Goal: Task Accomplishment & Management: Complete application form

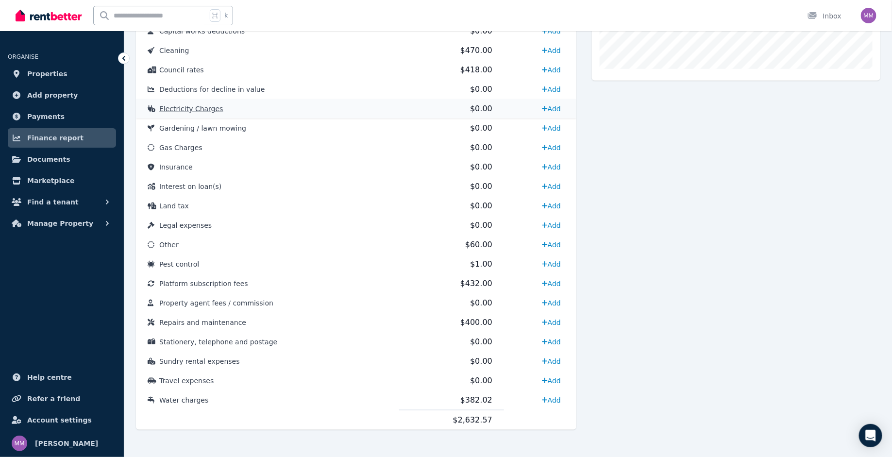
scroll to position [392, 0]
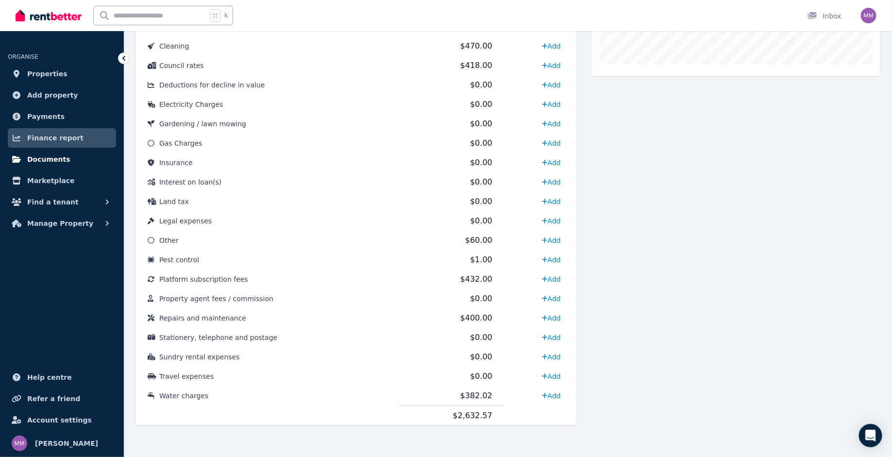
click at [61, 159] on span "Documents" at bounding box center [48, 159] width 43 height 12
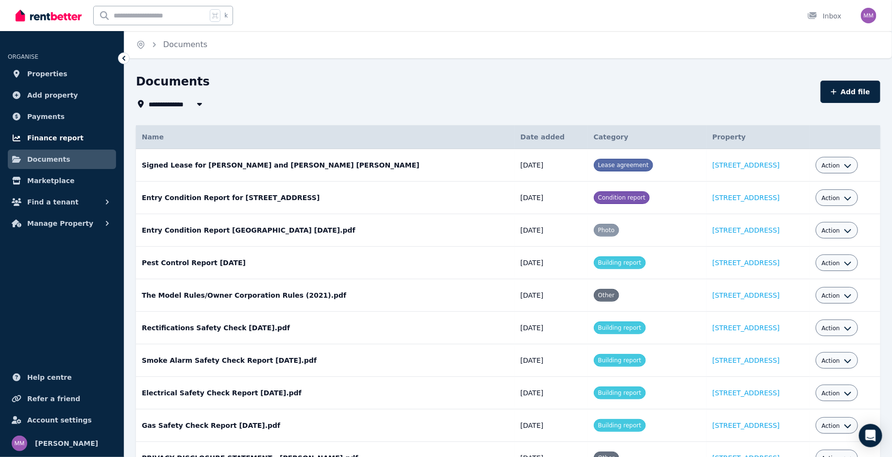
click at [58, 140] on span "Finance report" at bounding box center [55, 138] width 56 height 12
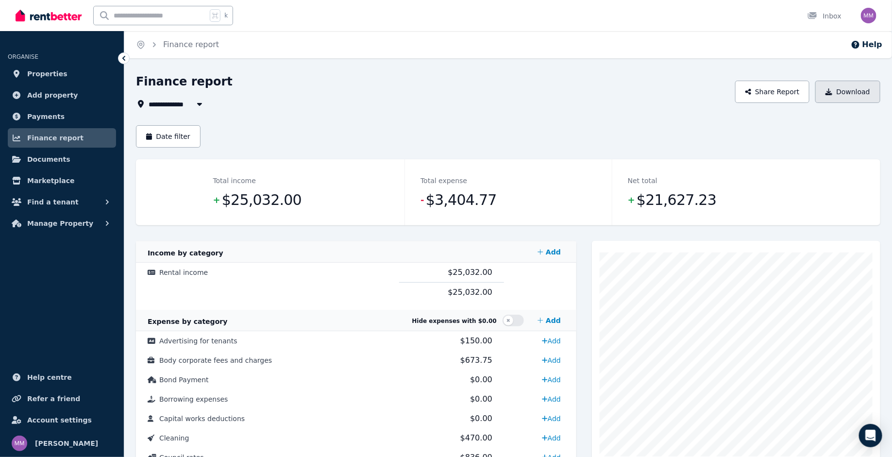
click at [842, 98] on button "Download" at bounding box center [848, 92] width 65 height 22
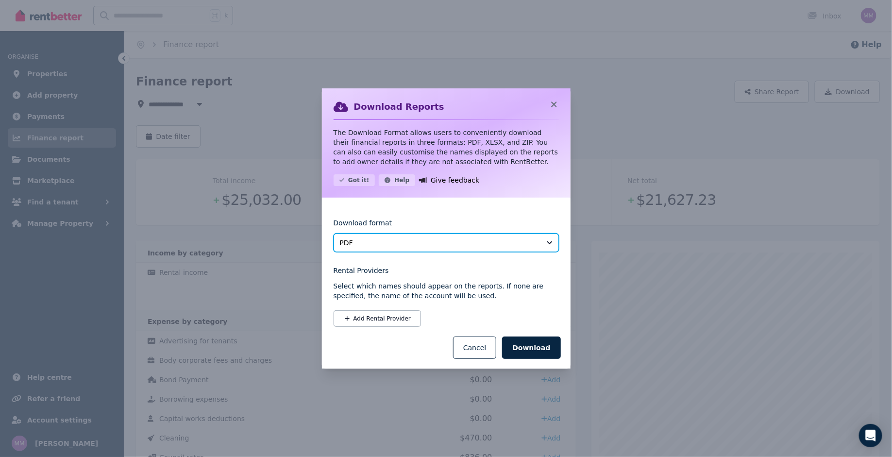
click at [409, 241] on span "PDF" at bounding box center [439, 243] width 199 height 10
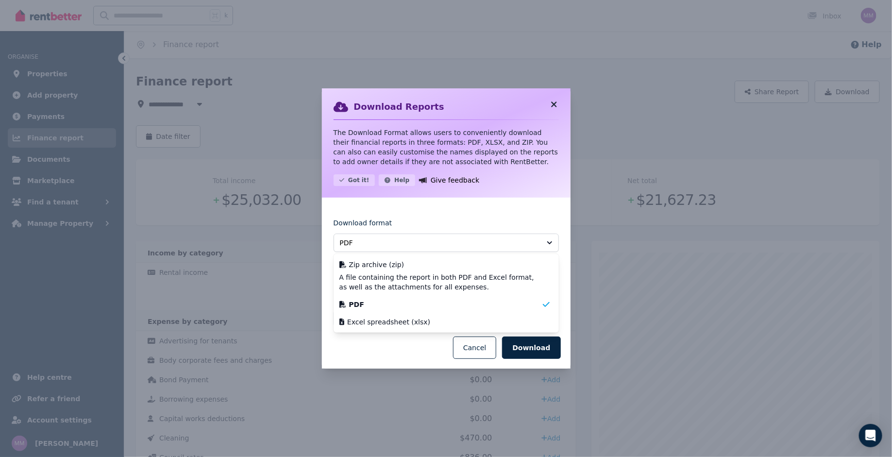
click at [556, 104] on icon at bounding box center [554, 104] width 10 height 9
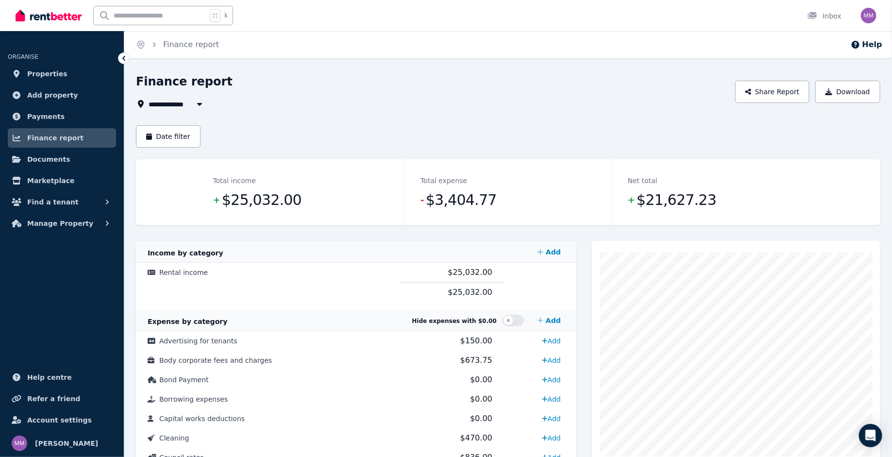
click at [612, 97] on div "**********" at bounding box center [433, 92] width 594 height 36
click at [180, 106] on span "All Properties" at bounding box center [180, 104] width 63 height 12
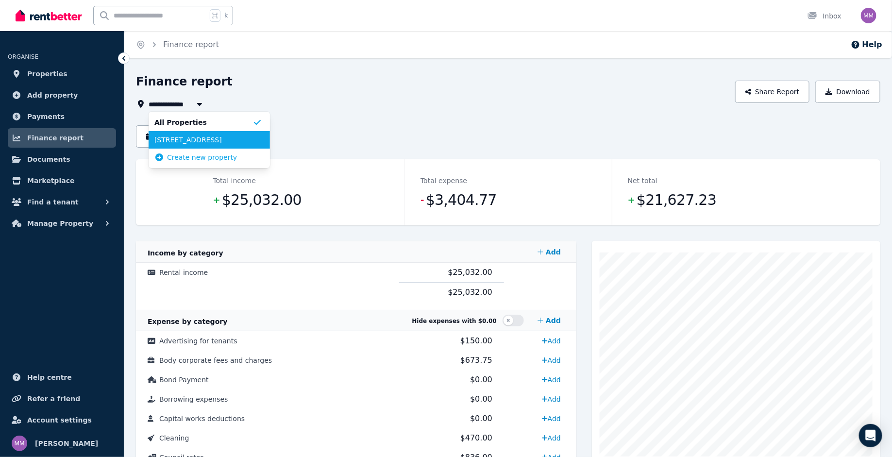
click at [184, 148] on li "[STREET_ADDRESS]" at bounding box center [209, 139] width 121 height 17
type input "**********"
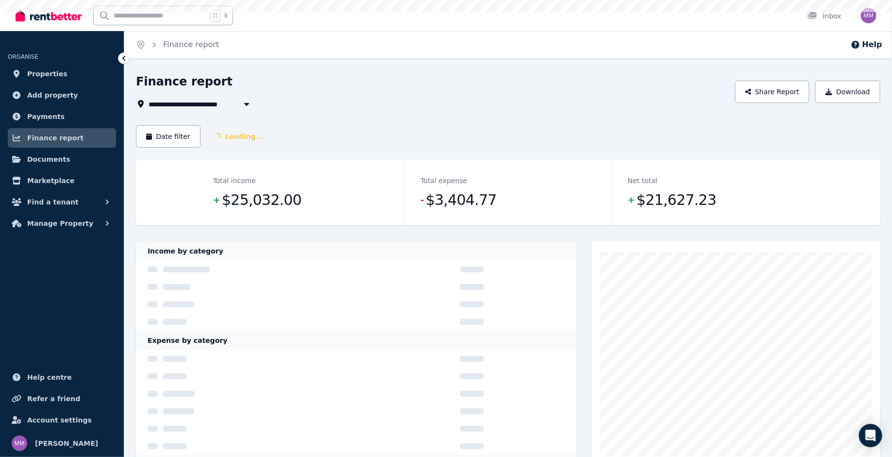
click at [359, 132] on div "Date filter Loading..." at bounding box center [508, 136] width 745 height 22
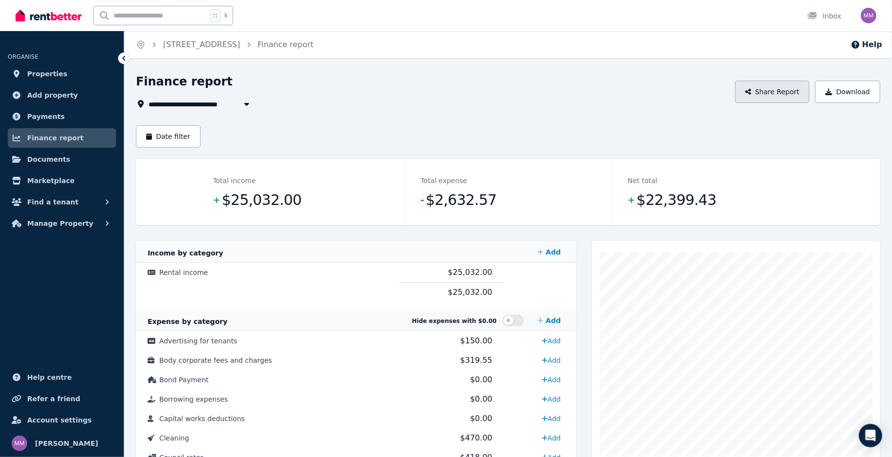
click at [768, 95] on button "Share Report" at bounding box center [772, 92] width 75 height 22
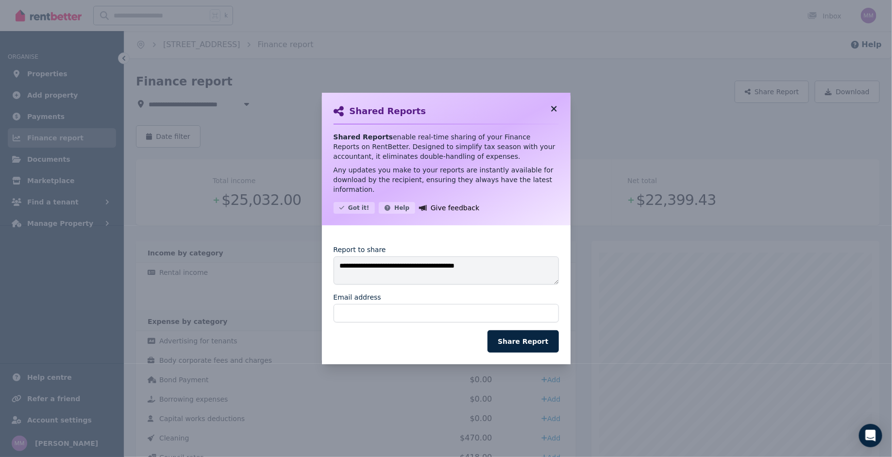
click at [554, 111] on icon at bounding box center [554, 108] width 10 height 9
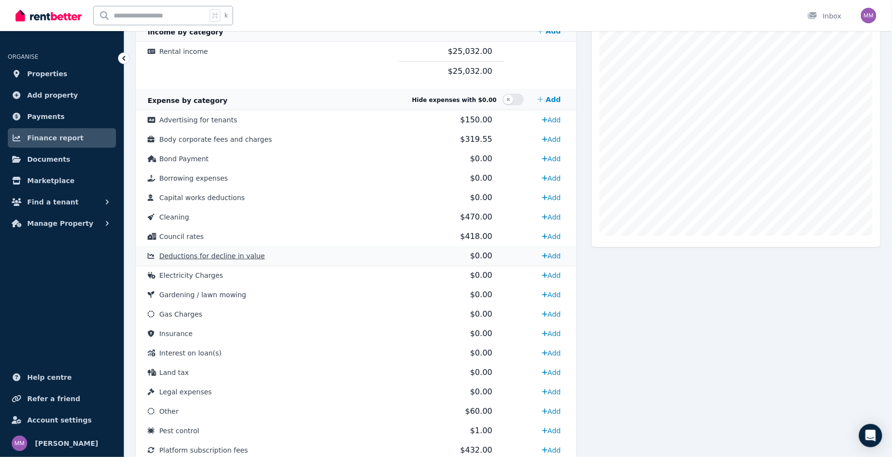
scroll to position [224, 0]
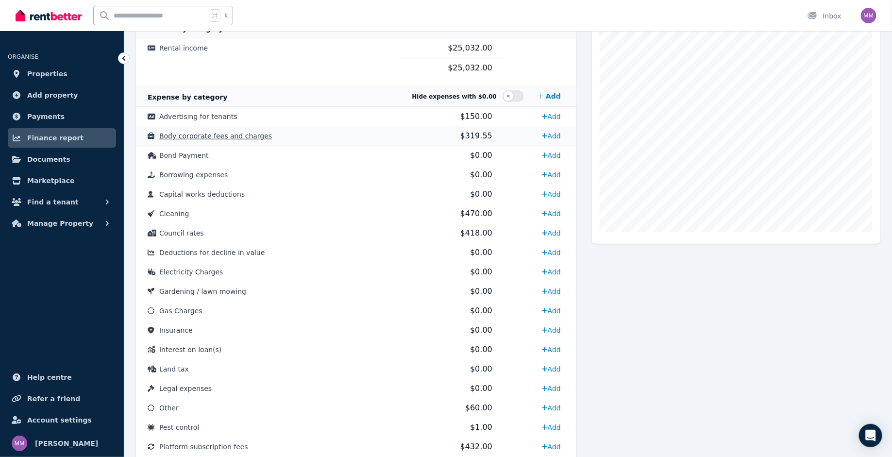
click at [464, 135] on span "$319.55" at bounding box center [476, 135] width 32 height 9
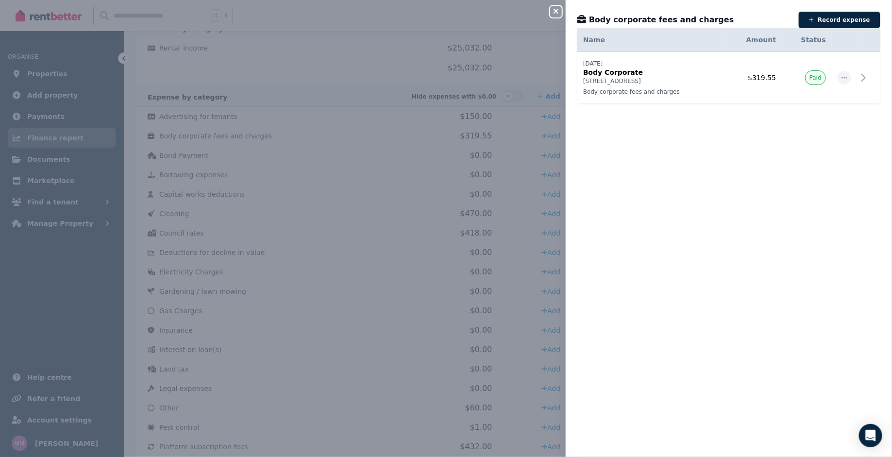
click at [563, 4] on div "Close panel" at bounding box center [559, 8] width 19 height 17
click at [558, 9] on icon "button" at bounding box center [556, 11] width 12 height 8
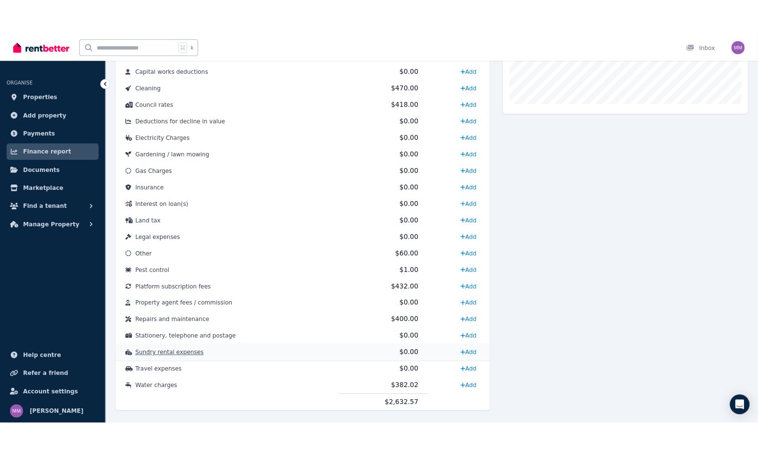
scroll to position [392, 0]
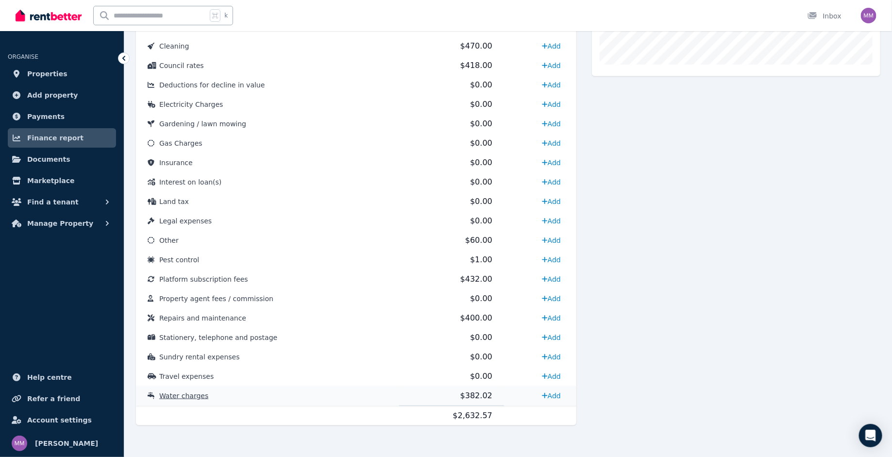
click at [174, 396] on span "Water charges" at bounding box center [183, 396] width 49 height 8
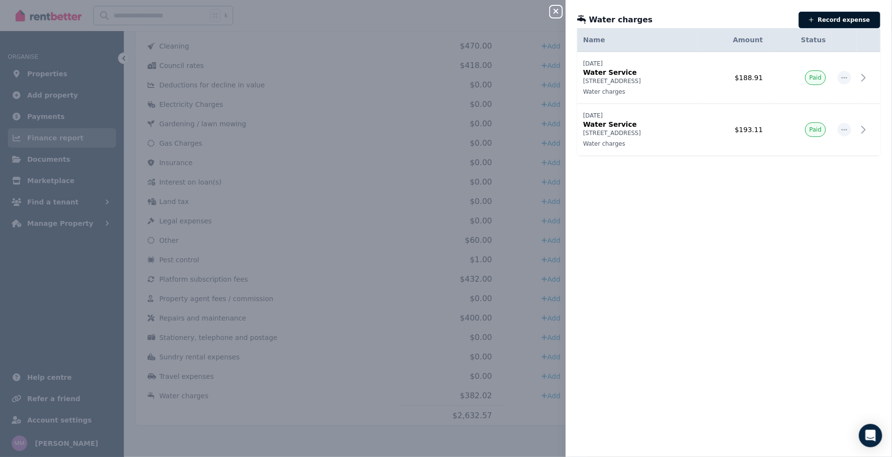
click at [836, 24] on button "Record expense" at bounding box center [840, 20] width 82 height 17
select select "**********"
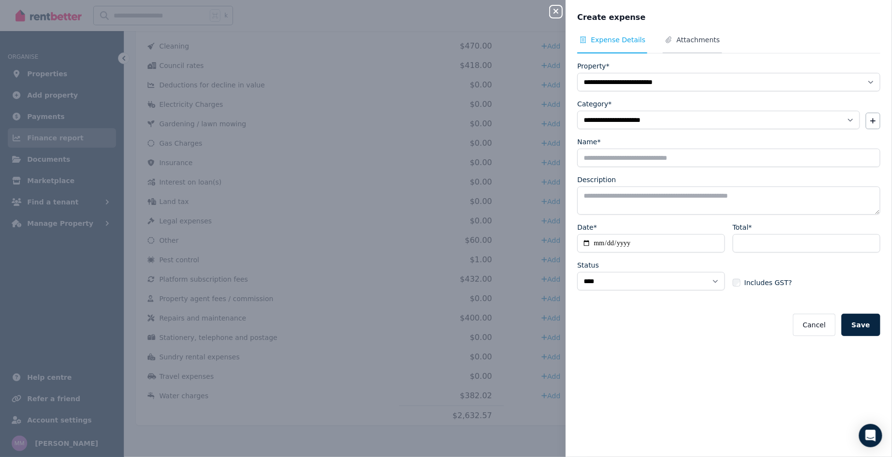
click at [697, 48] on span "Attachments" at bounding box center [692, 44] width 59 height 18
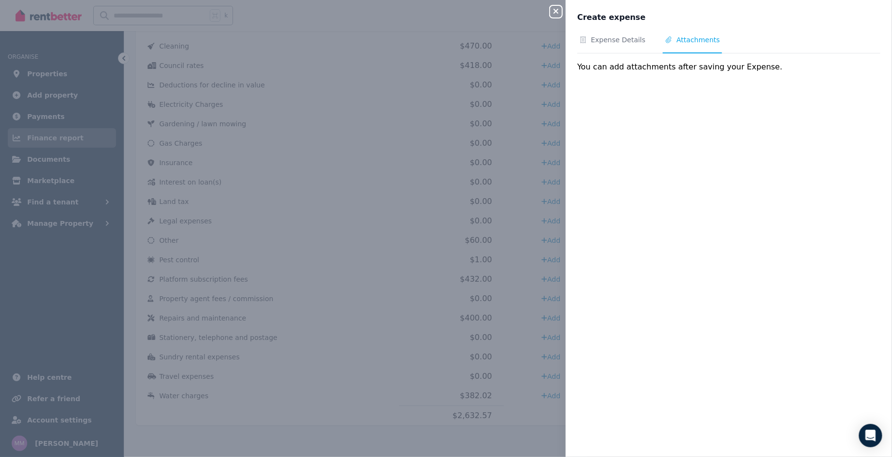
click at [661, 103] on div "Expense Details Attachments You can add attachments after saving your Expense." at bounding box center [729, 240] width 326 height 410
click at [622, 46] on span "Expense Details" at bounding box center [613, 44] width 70 height 18
select select "**********"
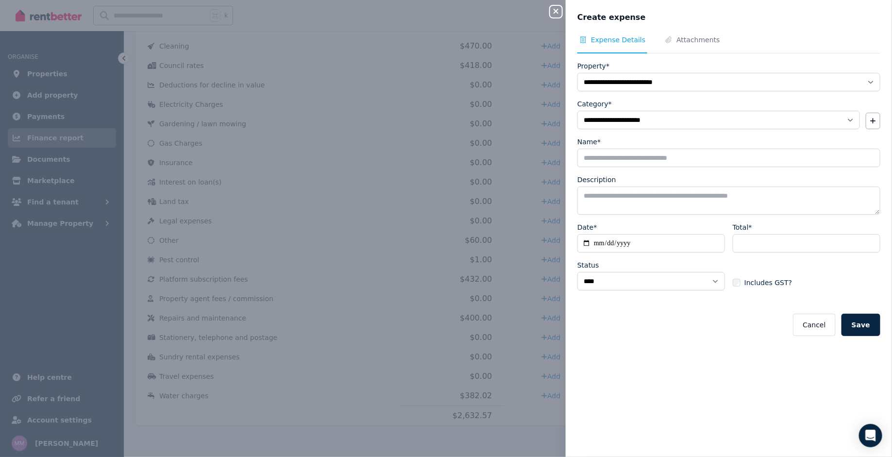
click at [560, 11] on icon "button" at bounding box center [556, 11] width 12 height 8
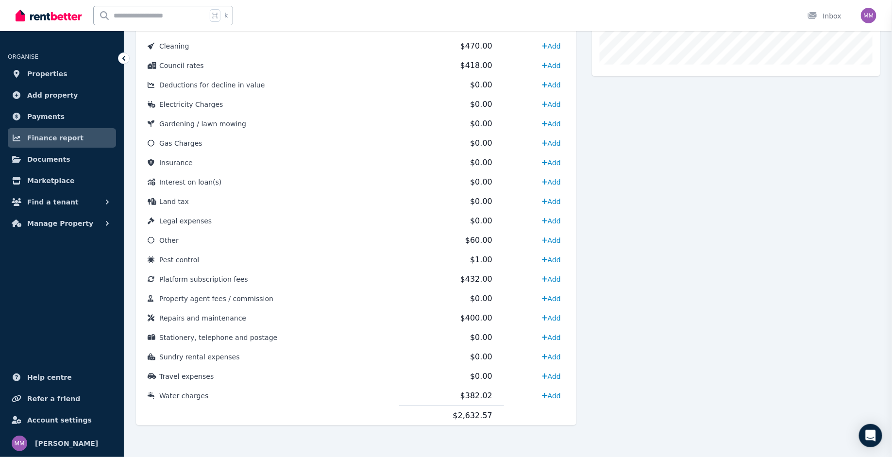
select select
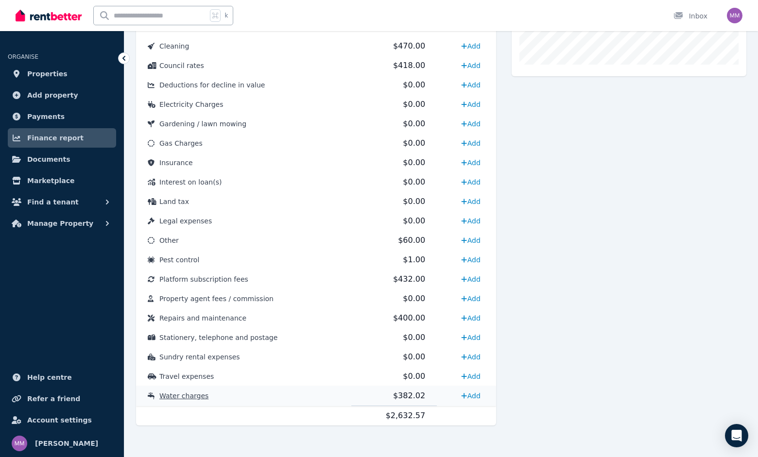
click at [178, 400] on td "Water charges" at bounding box center [243, 396] width 215 height 20
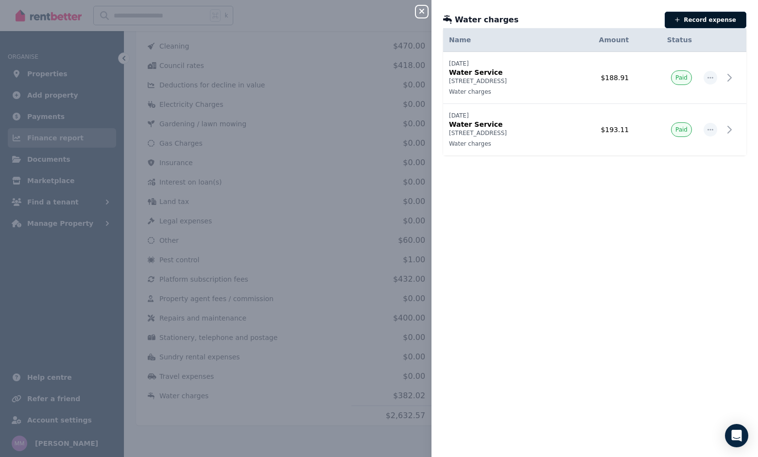
click at [696, 20] on button "Record expense" at bounding box center [705, 20] width 82 height 17
select select "**********"
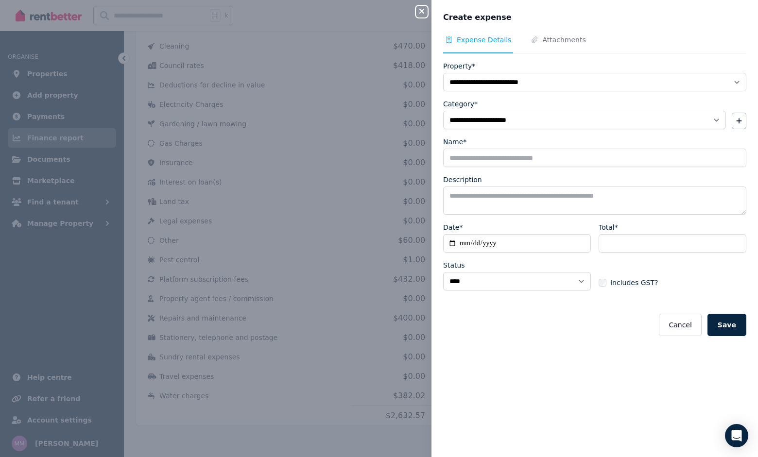
click at [419, 5] on div "Close panel" at bounding box center [425, 8] width 19 height 17
click at [421, 11] on icon "button" at bounding box center [422, 11] width 12 height 8
select select
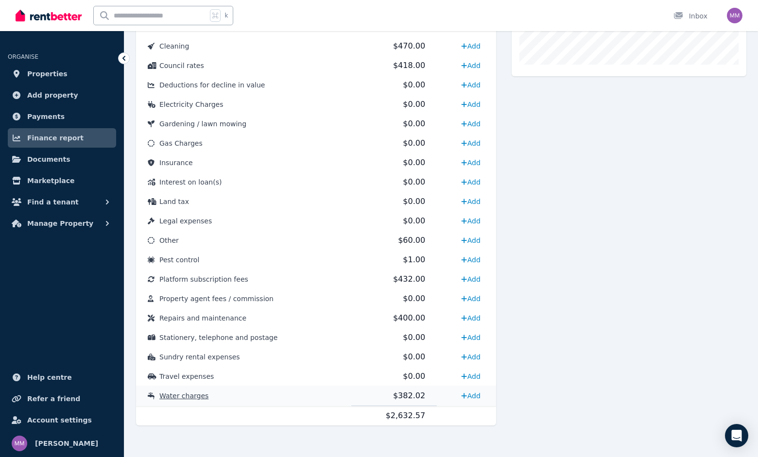
click at [181, 401] on td "Water charges" at bounding box center [243, 396] width 215 height 20
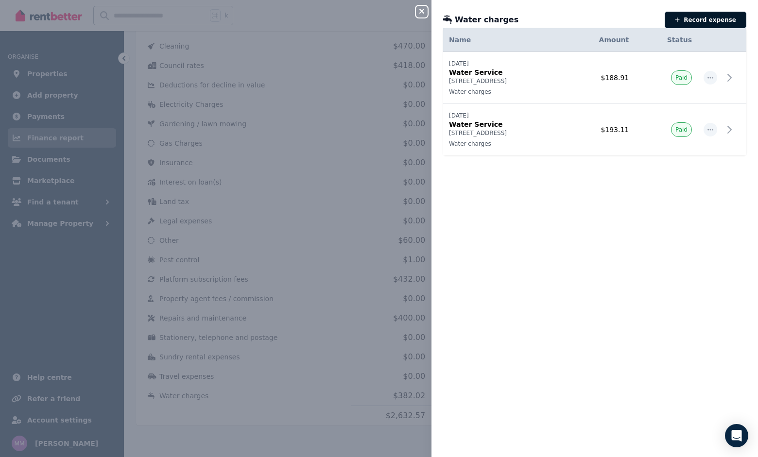
click at [680, 19] on icon "button" at bounding box center [677, 20] width 5 height 6
select select "**********"
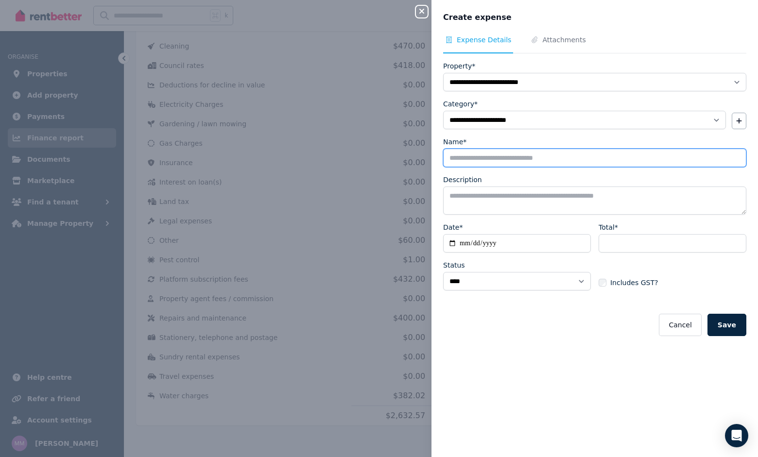
click at [467, 155] on input "Name*" at bounding box center [594, 158] width 303 height 18
type input "**********"
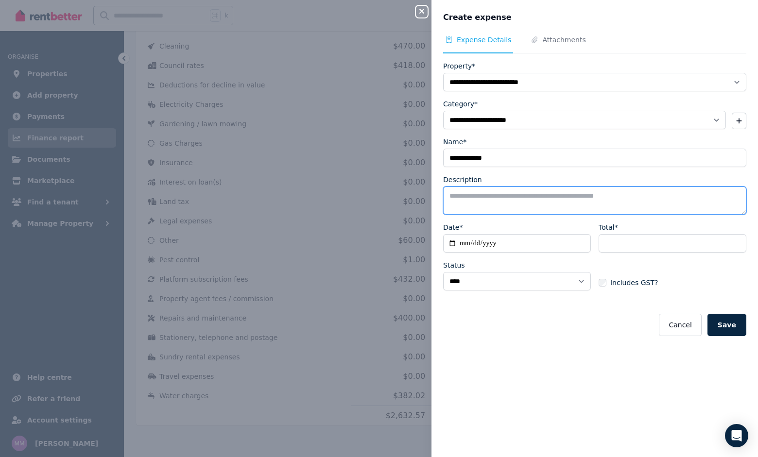
click at [521, 203] on textarea "Description" at bounding box center [594, 201] width 303 height 28
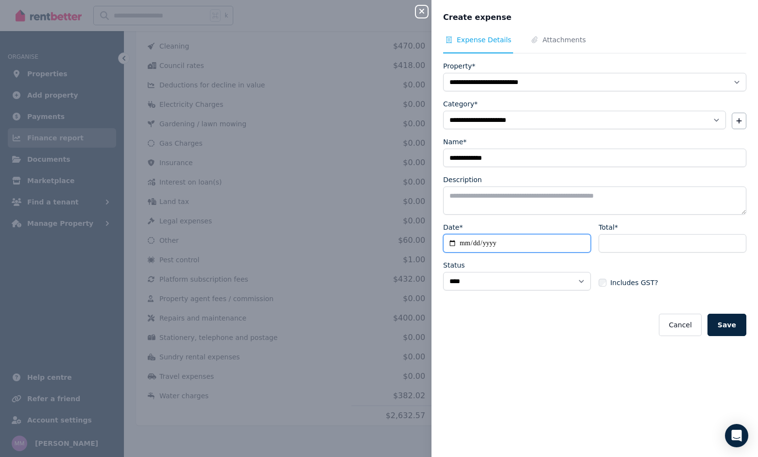
click at [469, 236] on input "Date*" at bounding box center [517, 243] width 148 height 18
type input "**********"
click at [656, 257] on div "Total* Includes GST?" at bounding box center [672, 260] width 148 height 76
click at [648, 241] on input "Total*" at bounding box center [672, 243] width 148 height 18
click at [672, 239] on input "Total*" at bounding box center [672, 243] width 148 height 18
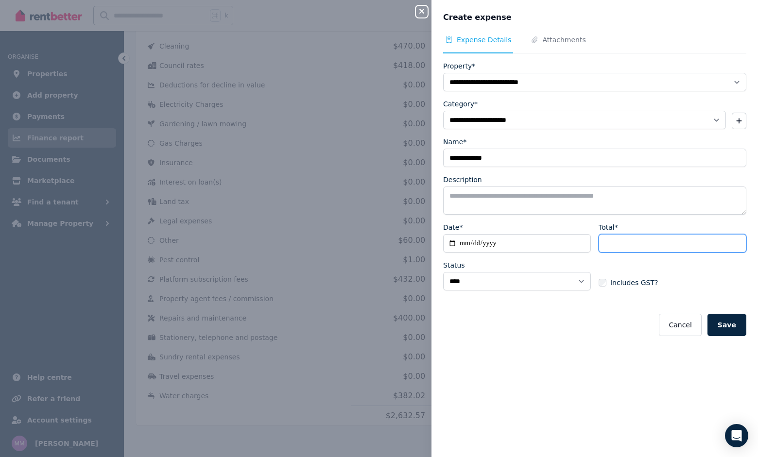
paste input "******"
type input "******"
click at [731, 322] on button "Save" at bounding box center [726, 325] width 39 height 22
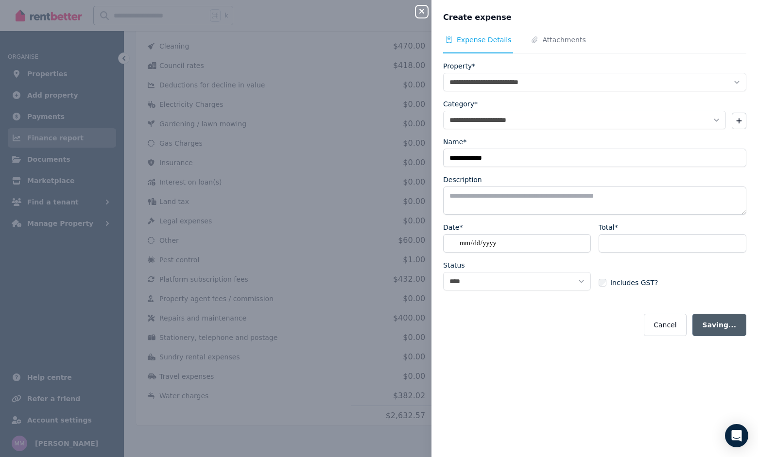
select select
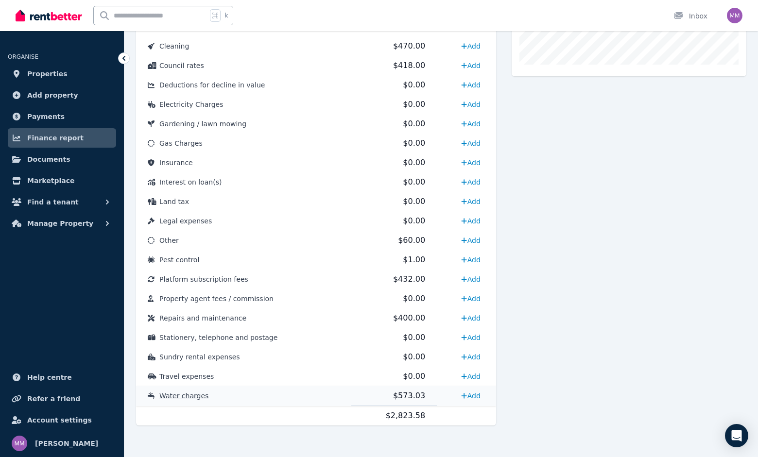
click at [403, 394] on span "$573.03" at bounding box center [409, 395] width 32 height 9
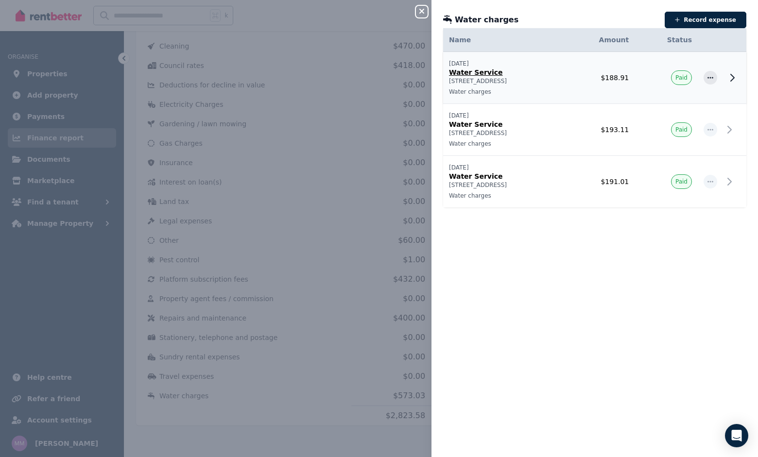
click at [625, 75] on td "$188.91" at bounding box center [599, 78] width 72 height 52
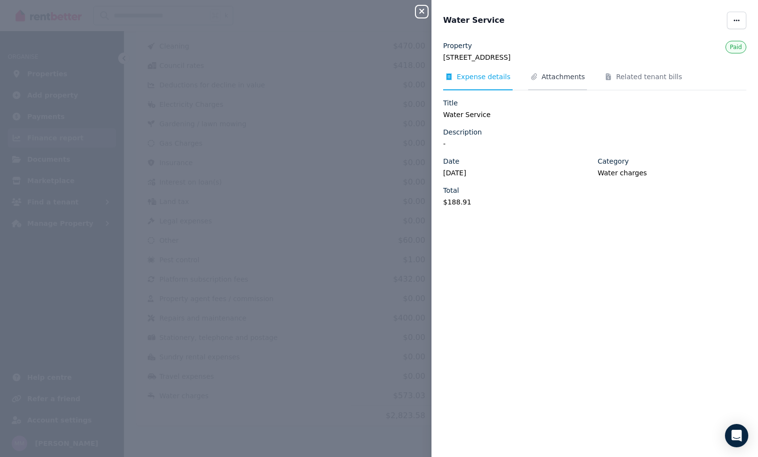
click at [569, 80] on span "Attachments" at bounding box center [563, 77] width 43 height 10
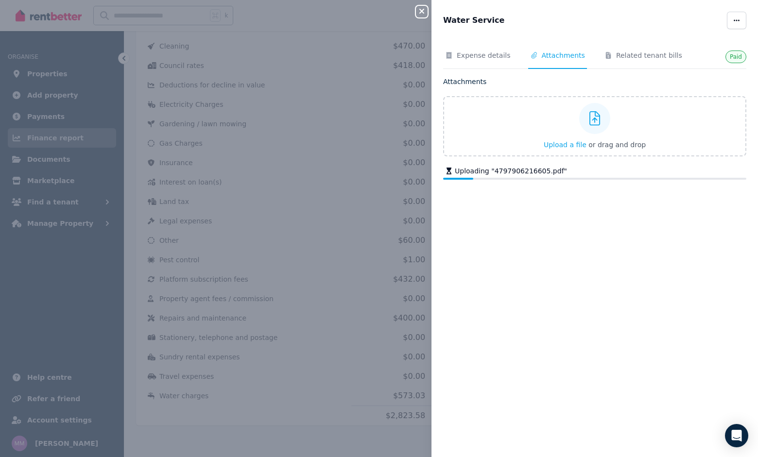
click at [638, 270] on div "Paid Expense details Attachments Related tenant bills Attachments Upload a file…" at bounding box center [594, 243] width 326 height 405
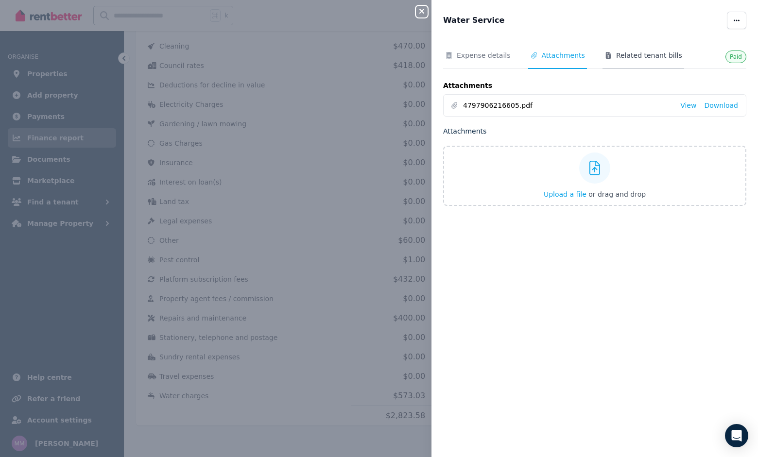
click at [646, 57] on span "Related tenant bills" at bounding box center [649, 56] width 66 height 10
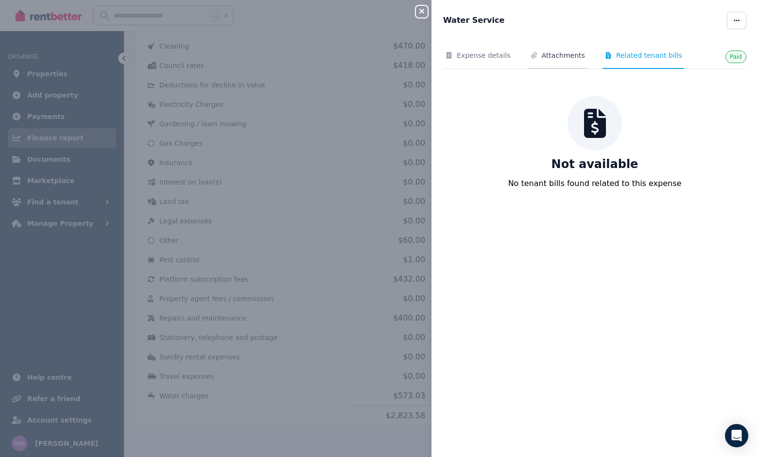
click at [551, 59] on span "Attachments" at bounding box center [563, 56] width 43 height 10
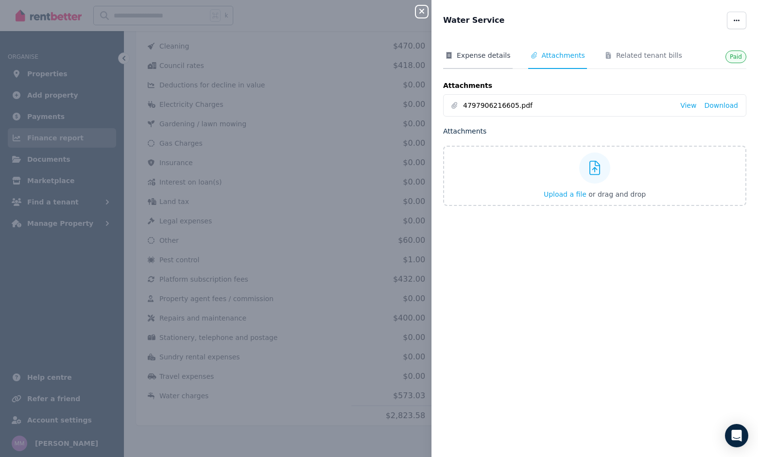
click at [474, 67] on span "Expense details" at bounding box center [477, 60] width 69 height 18
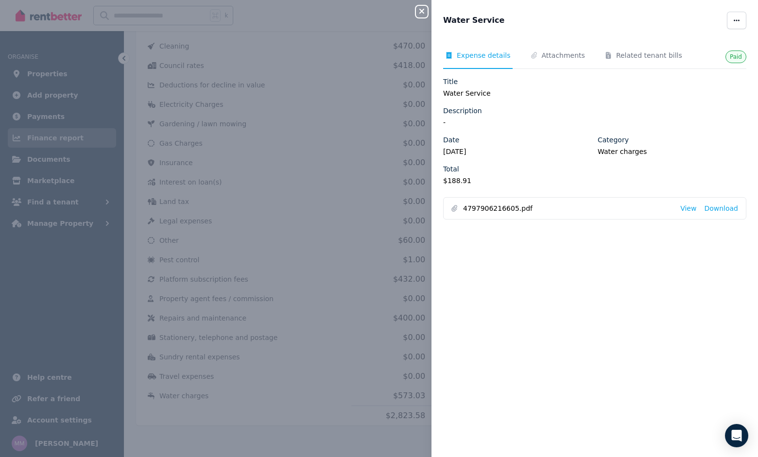
click at [419, 11] on icon "button" at bounding box center [422, 11] width 12 height 8
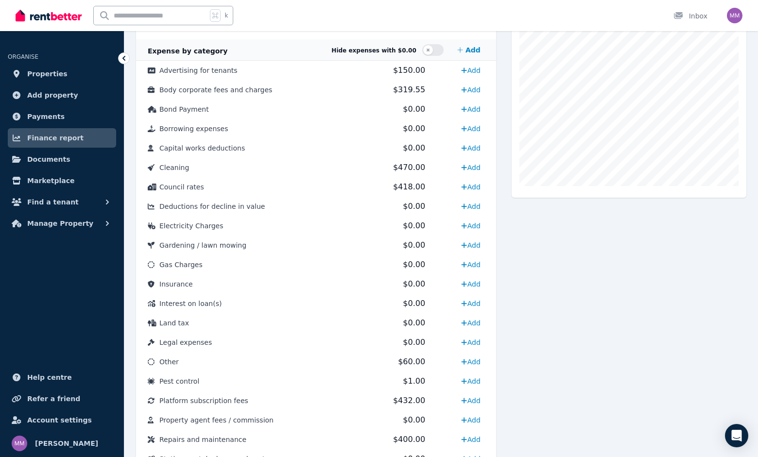
scroll to position [280, 0]
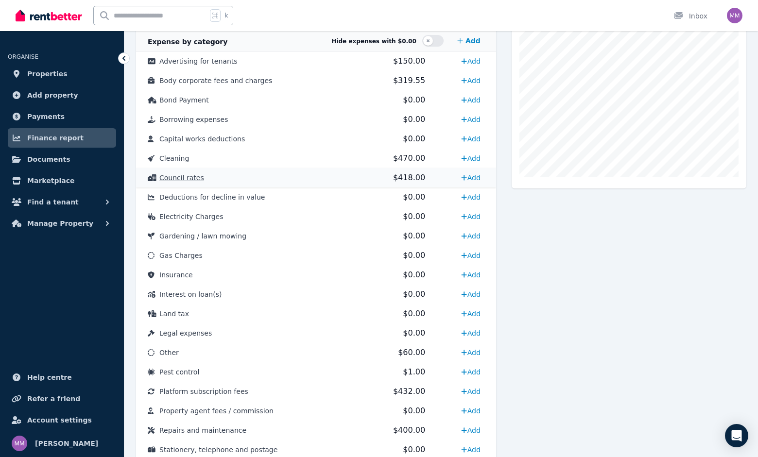
click at [181, 175] on span "Council rates" at bounding box center [181, 178] width 45 height 8
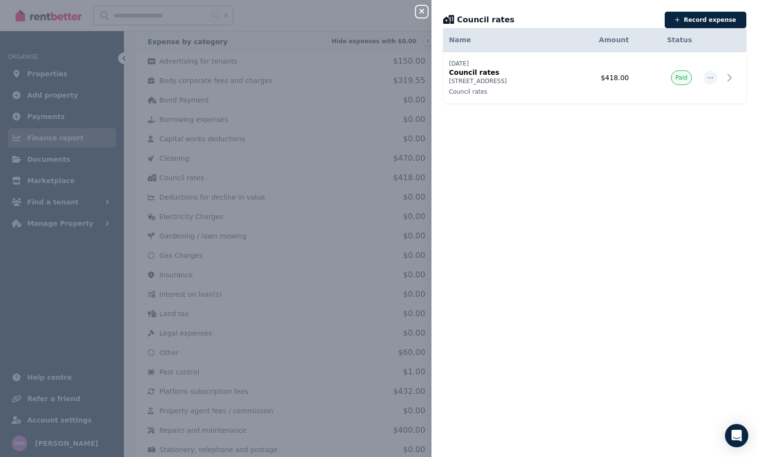
click at [421, 14] on icon "button" at bounding box center [422, 11] width 12 height 8
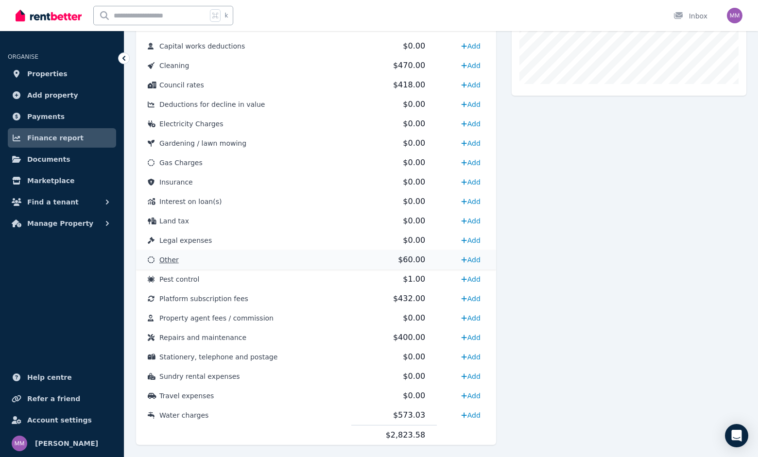
scroll to position [392, 0]
